Goal: Browse casually: Explore the website without a specific task or goal

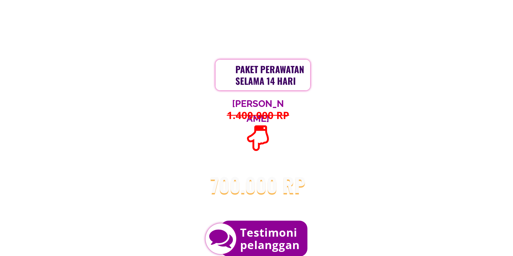
scroll to position [1324, 0]
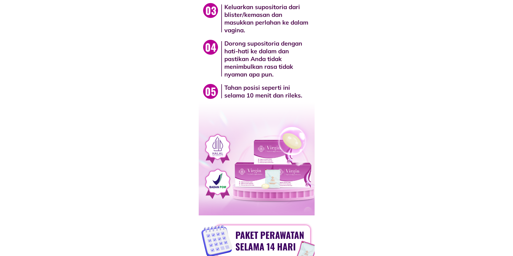
click at [252, 160] on div at bounding box center [263, 148] width 136 height 133
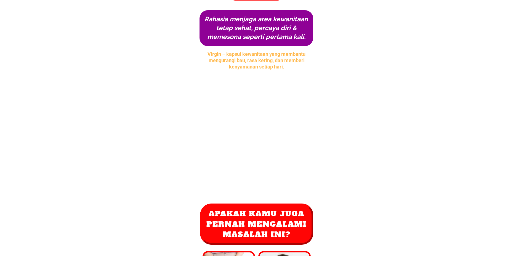
scroll to position [0, 0]
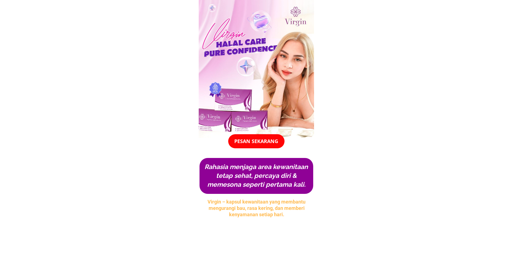
click at [262, 93] on div at bounding box center [257, 69] width 116 height 138
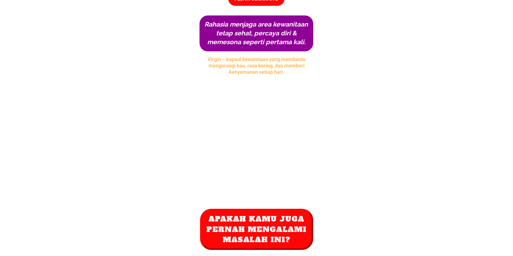
scroll to position [138, 0]
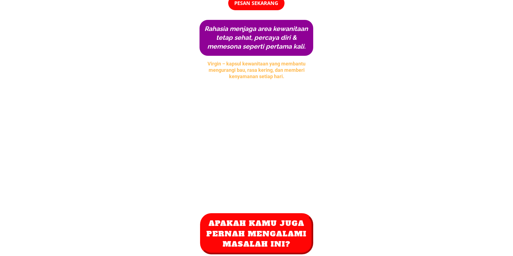
click at [247, 128] on div "Rahasia menjaga area kewanitaan tetap sehat, percaya diri & memesona seperti pe…" at bounding box center [257, 109] width 116 height 195
drag, startPoint x: 246, startPoint y: 127, endPoint x: 334, endPoint y: 128, distance: 88.0
drag, startPoint x: 259, startPoint y: 127, endPoint x: 270, endPoint y: 125, distance: 11.6
click at [270, 125] on div "Rahasia menjaga area kewanitaan tetap sehat, percaya diri & memesona seperti pe…" at bounding box center [257, 109] width 116 height 195
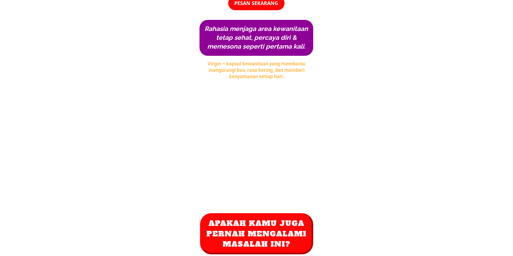
click at [228, 147] on div "Rahasia menjaga area kewanitaan tetap sehat, percaya diri & memesona seperti pe…" at bounding box center [257, 109] width 116 height 195
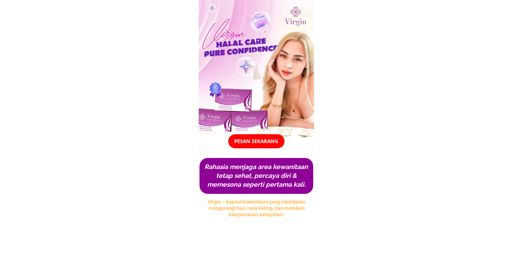
scroll to position [138, 0]
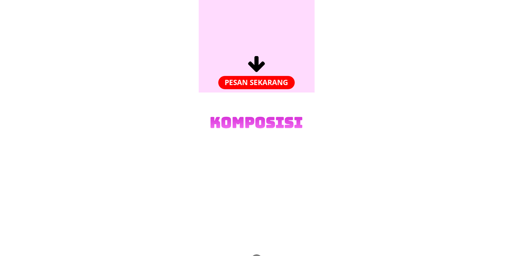
scroll to position [883, 0]
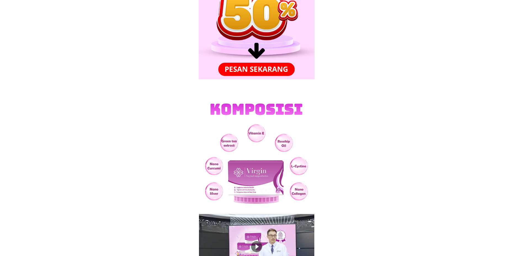
click at [212, 168] on div at bounding box center [256, 163] width 110 height 91
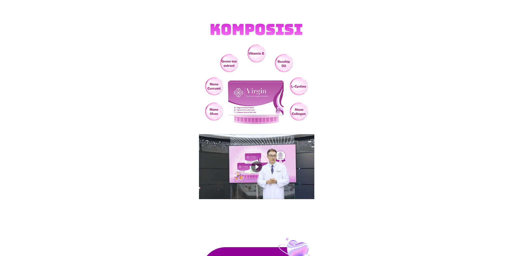
scroll to position [966, 0]
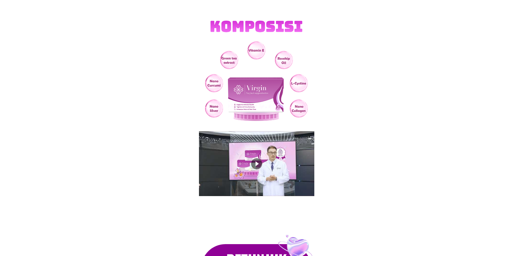
click at [258, 164] on div at bounding box center [256, 163] width 11 height 11
click at [262, 161] on div at bounding box center [256, 163] width 17 height 17
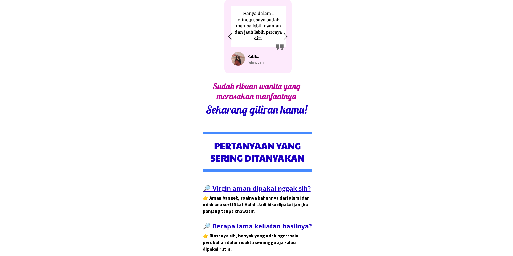
scroll to position [2069, 0]
